Goal: Book appointment/travel/reservation

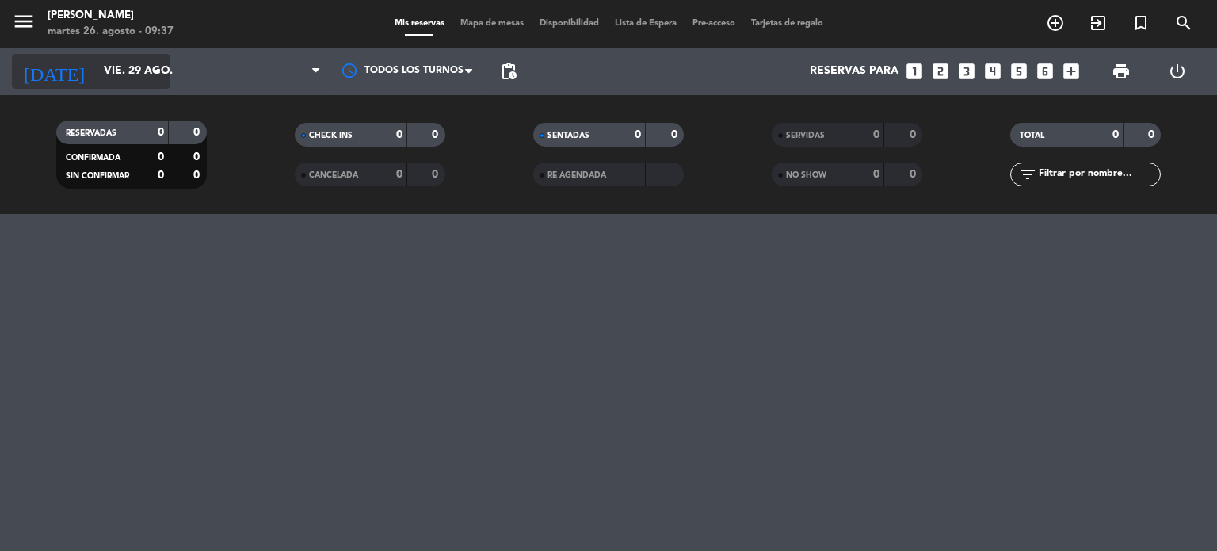
click at [101, 78] on input "vie. 29 ago." at bounding box center [171, 71] width 151 height 29
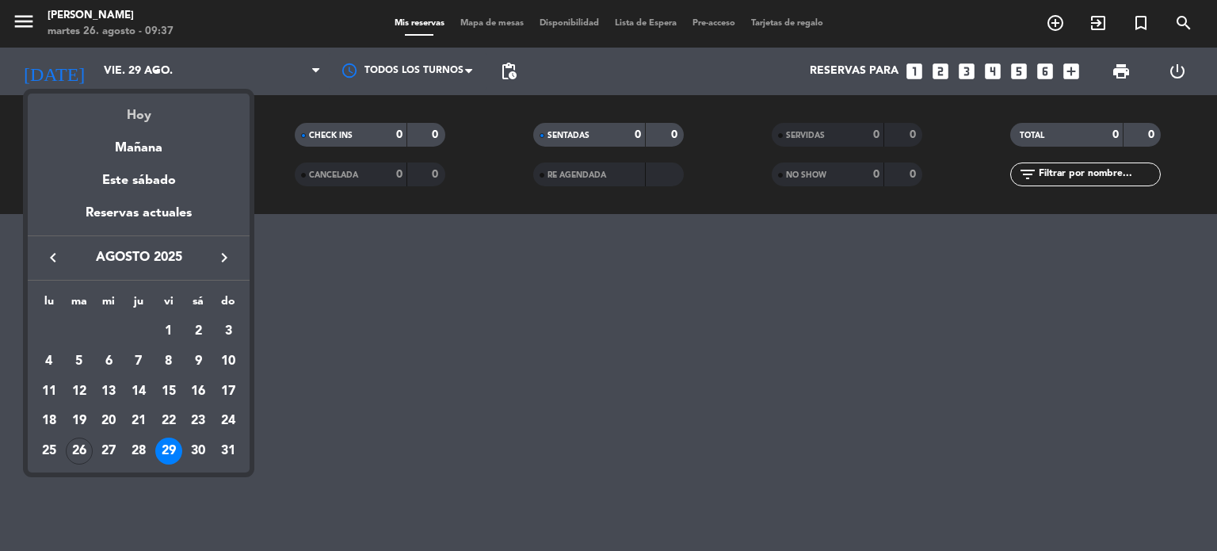
click at [122, 120] on div "Hoy" at bounding box center [139, 110] width 222 height 32
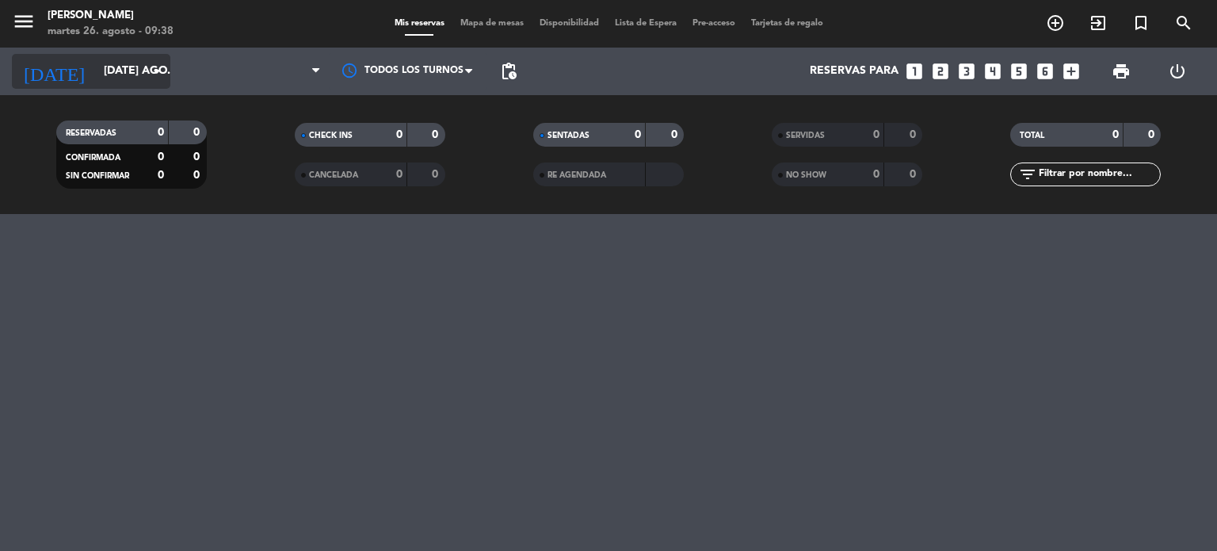
click at [132, 86] on div "[DATE] [DATE] ago. arrow_drop_down" at bounding box center [91, 71] width 159 height 35
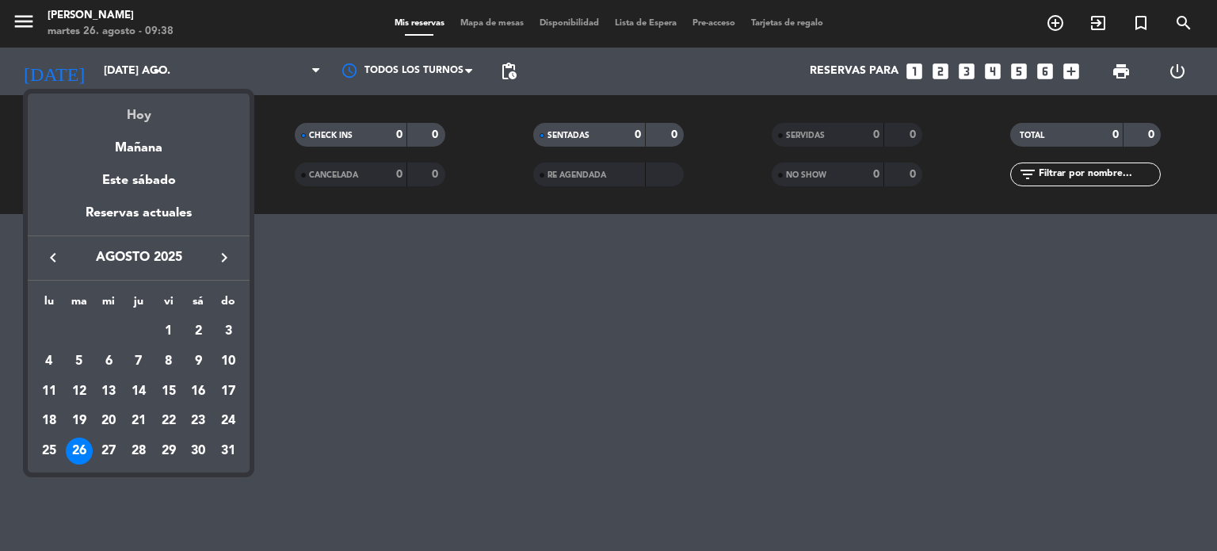
click at [132, 110] on div "Hoy" at bounding box center [139, 110] width 222 height 32
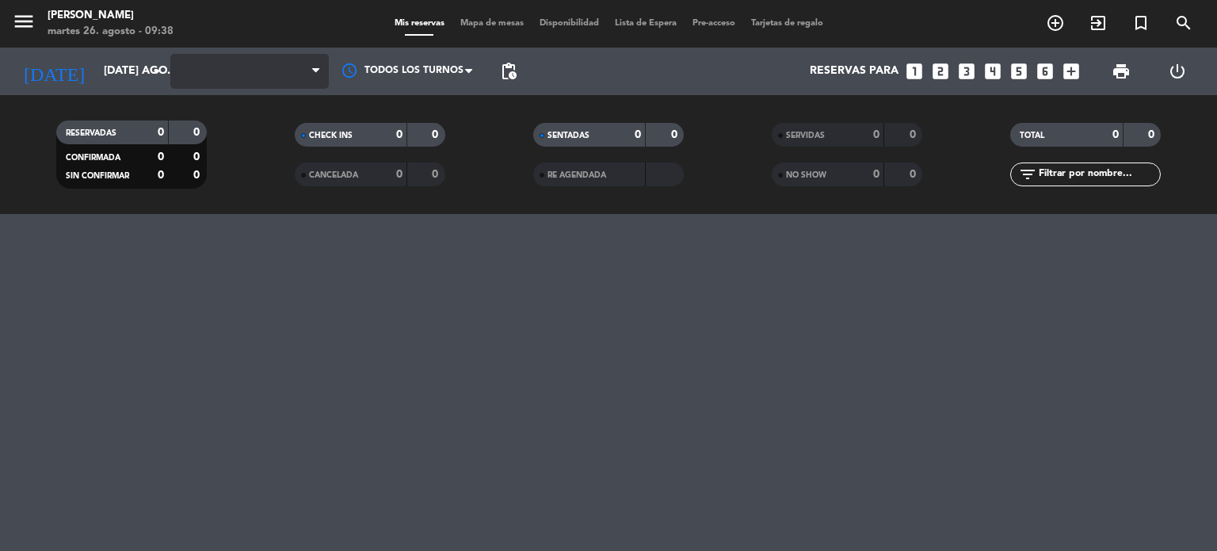
click at [246, 85] on span at bounding box center [249, 71] width 159 height 35
click at [317, 78] on span at bounding box center [249, 71] width 159 height 35
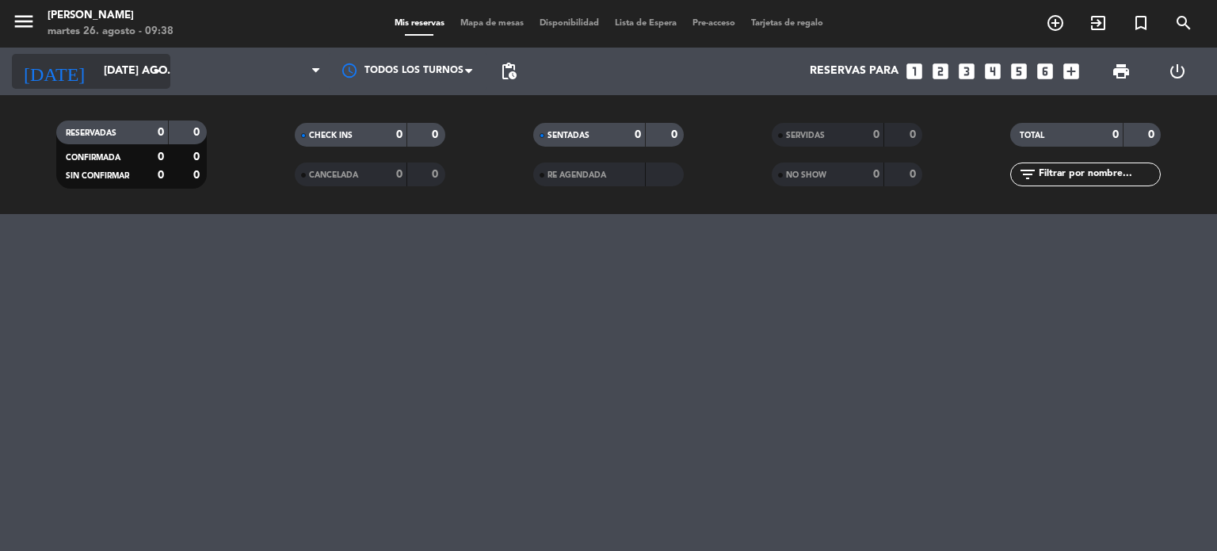
click at [125, 76] on input "[DATE] ago." at bounding box center [171, 71] width 151 height 29
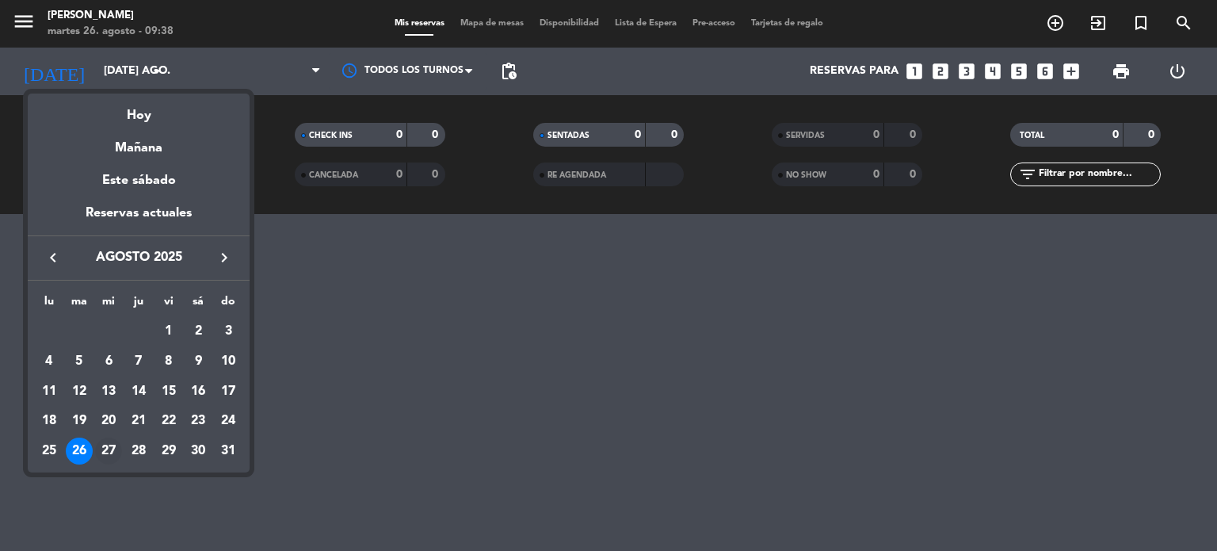
click at [109, 446] on div "27" at bounding box center [108, 450] width 27 height 27
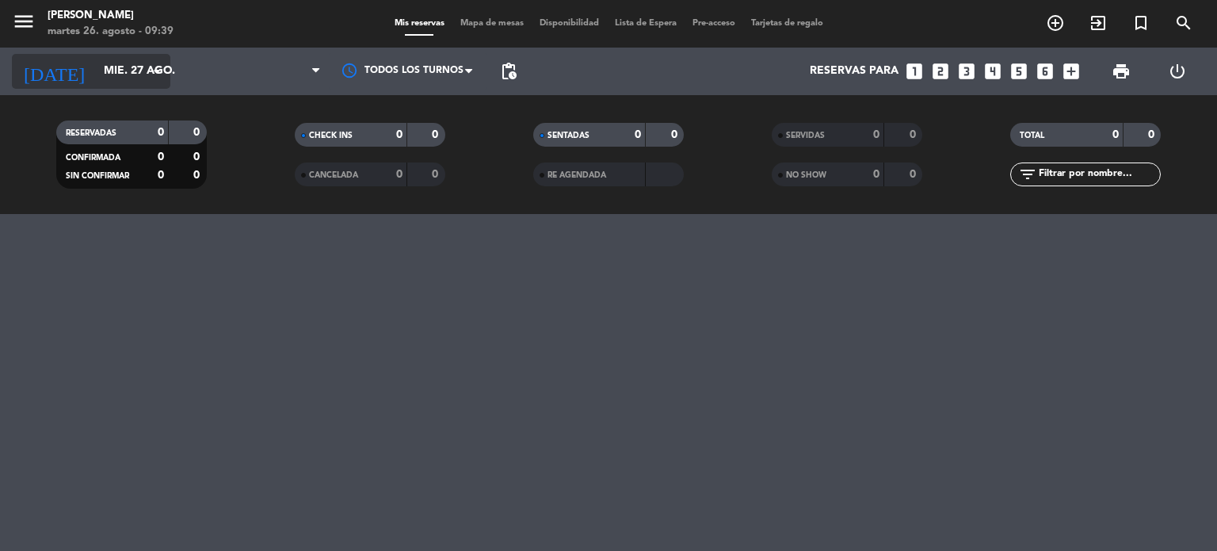
click at [96, 76] on input "mié. 27 ago." at bounding box center [171, 71] width 151 height 29
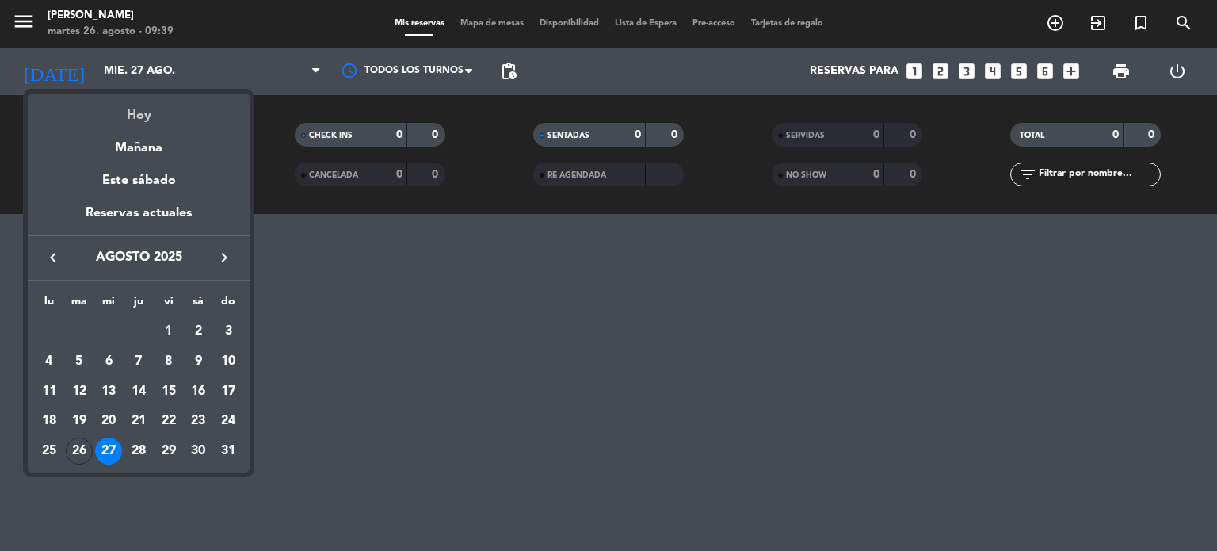
click at [124, 112] on div "Hoy" at bounding box center [139, 110] width 222 height 32
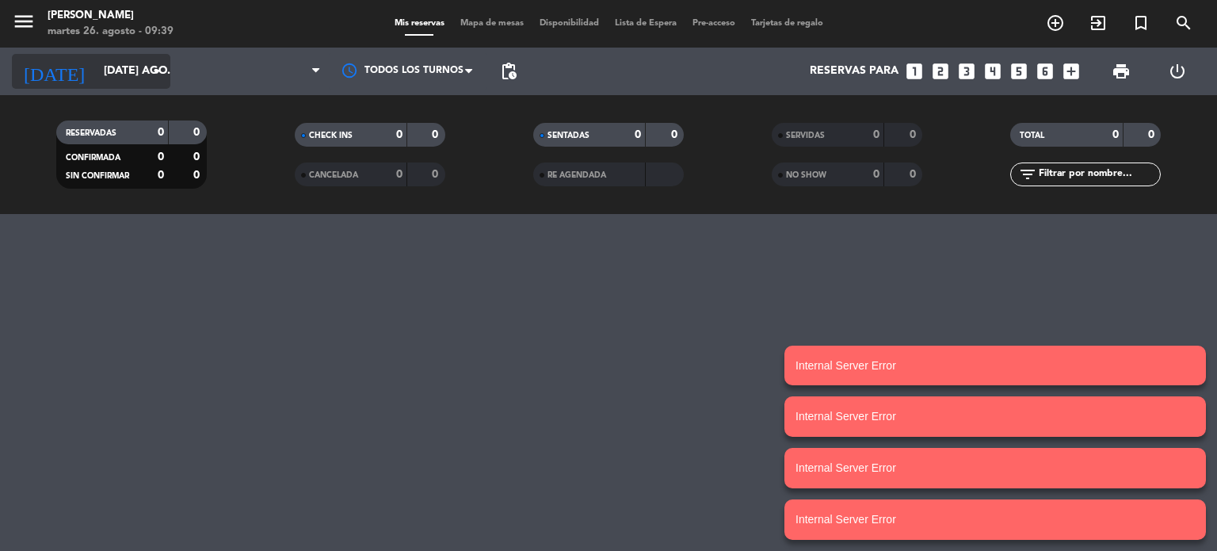
click at [155, 70] on icon "arrow_drop_down" at bounding box center [156, 71] width 19 height 19
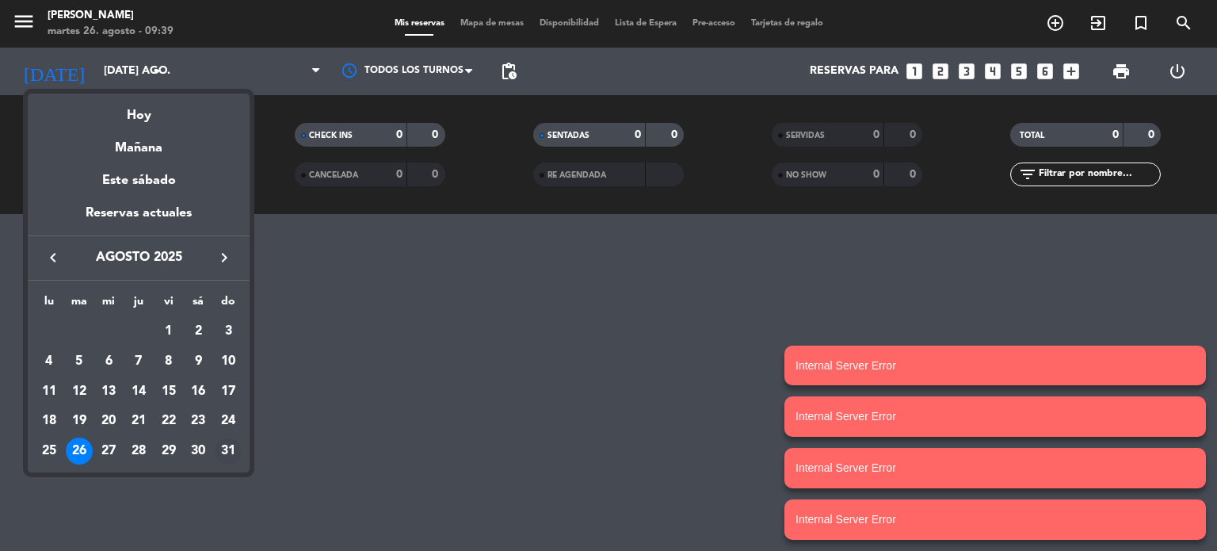
click at [230, 453] on div "31" at bounding box center [228, 450] width 27 height 27
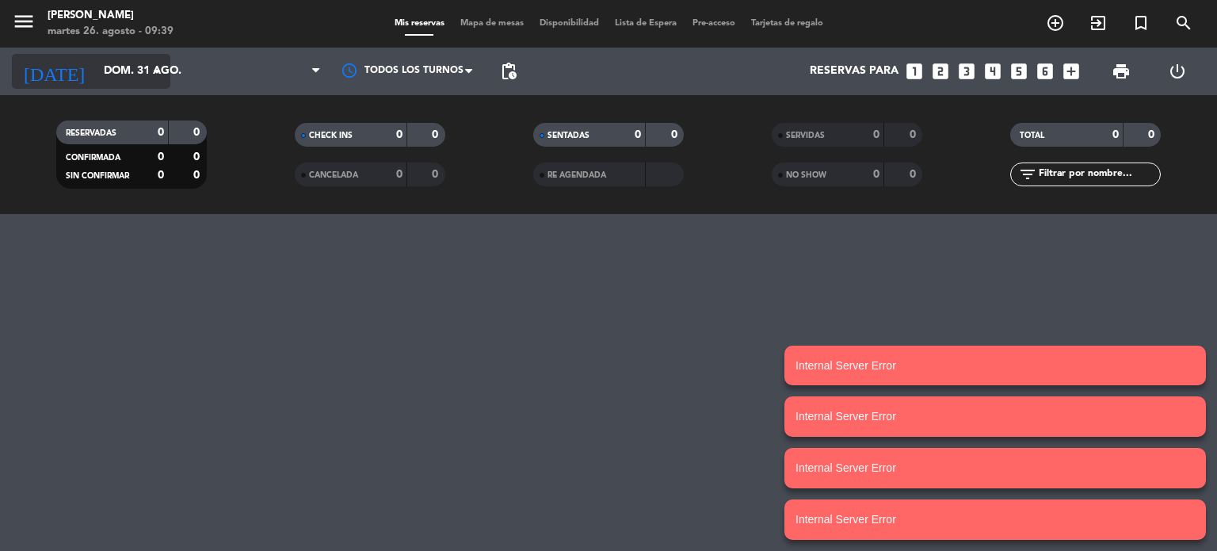
click at [147, 69] on icon "arrow_drop_down" at bounding box center [156, 71] width 19 height 19
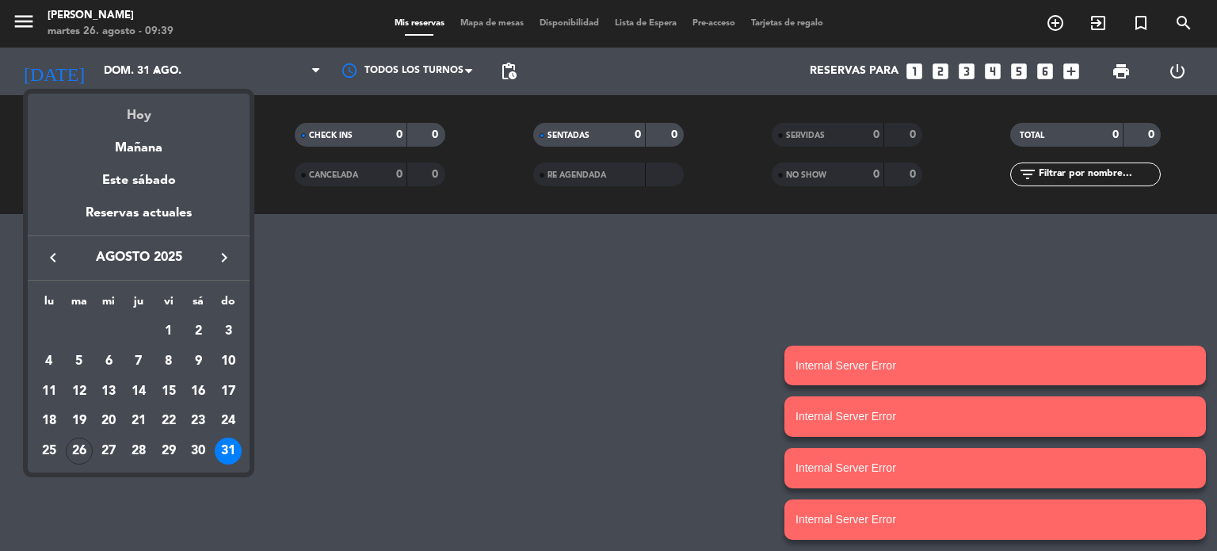
click at [146, 112] on div "Hoy" at bounding box center [139, 110] width 222 height 32
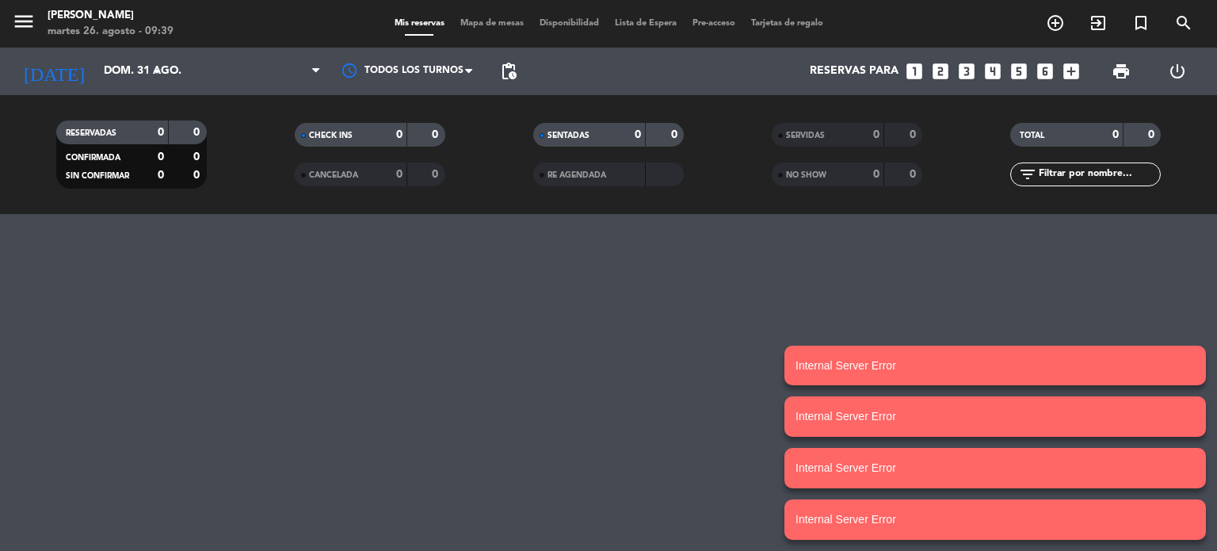
type input "[DATE] ago."
